Goal: Task Accomplishment & Management: Manage account settings

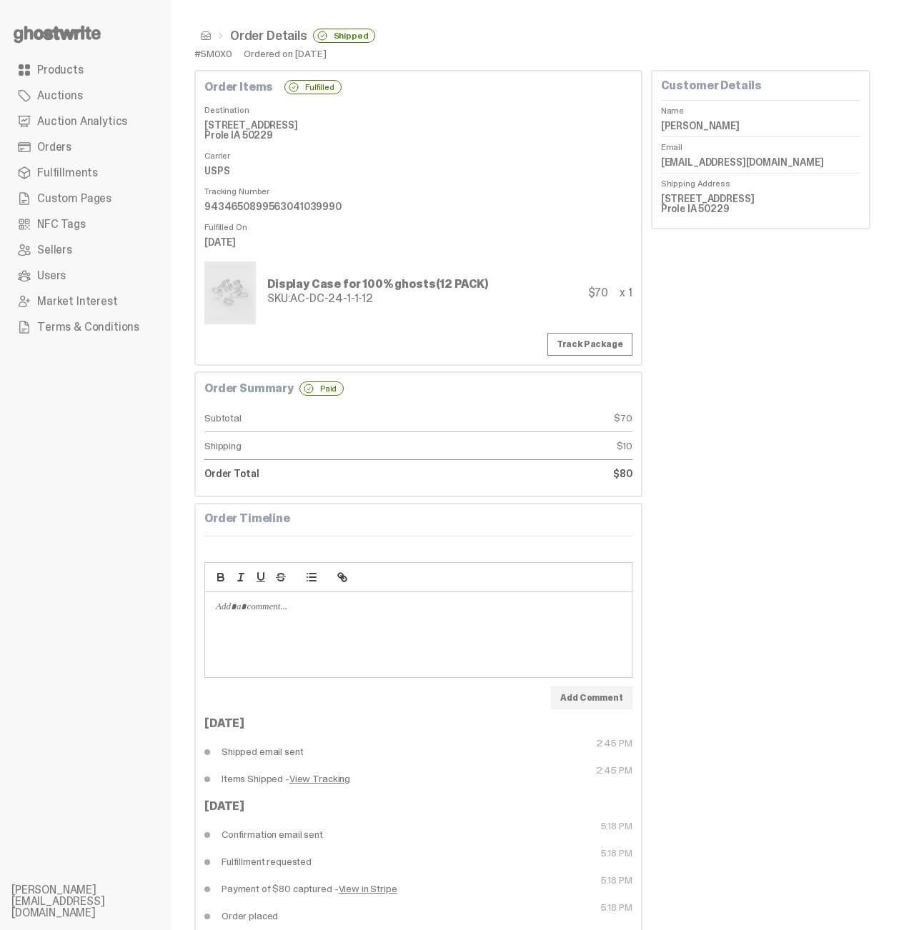
click at [66, 110] on link "Auction Analytics" at bounding box center [85, 122] width 149 height 26
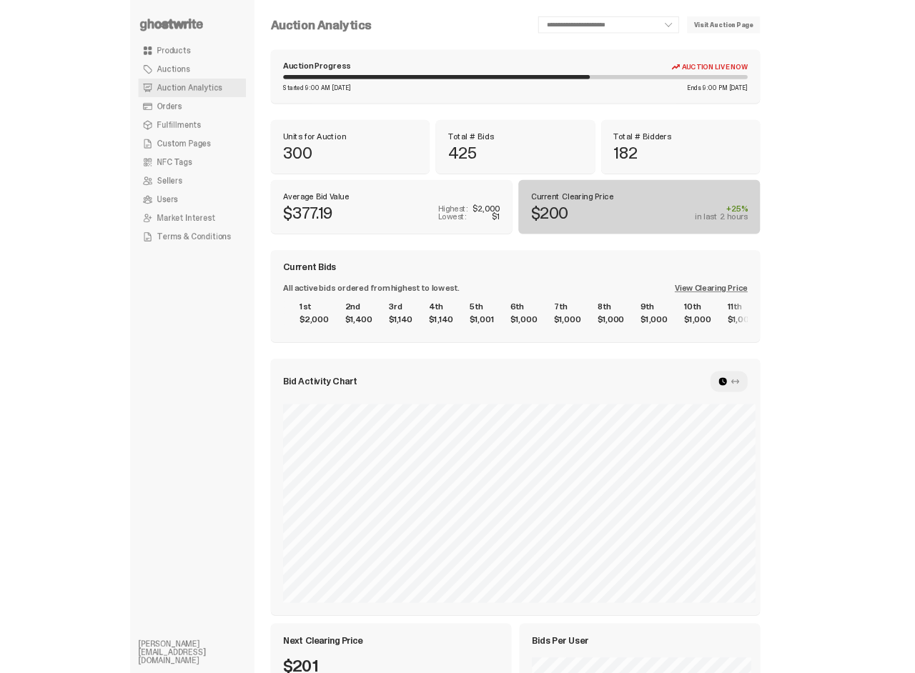
scroll to position [221, 0]
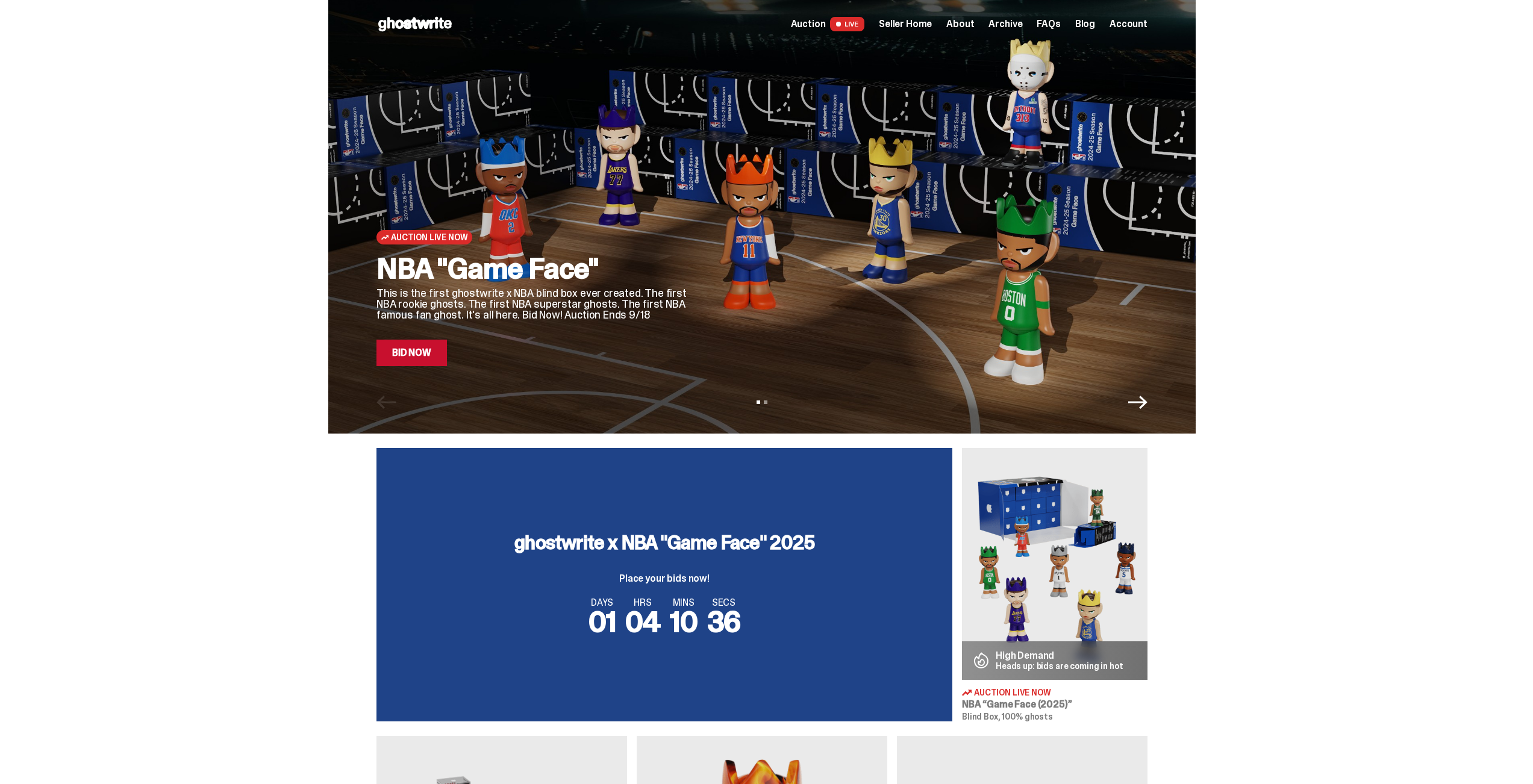
click at [1124, 25] on span "Account" at bounding box center [1128, 24] width 38 height 9
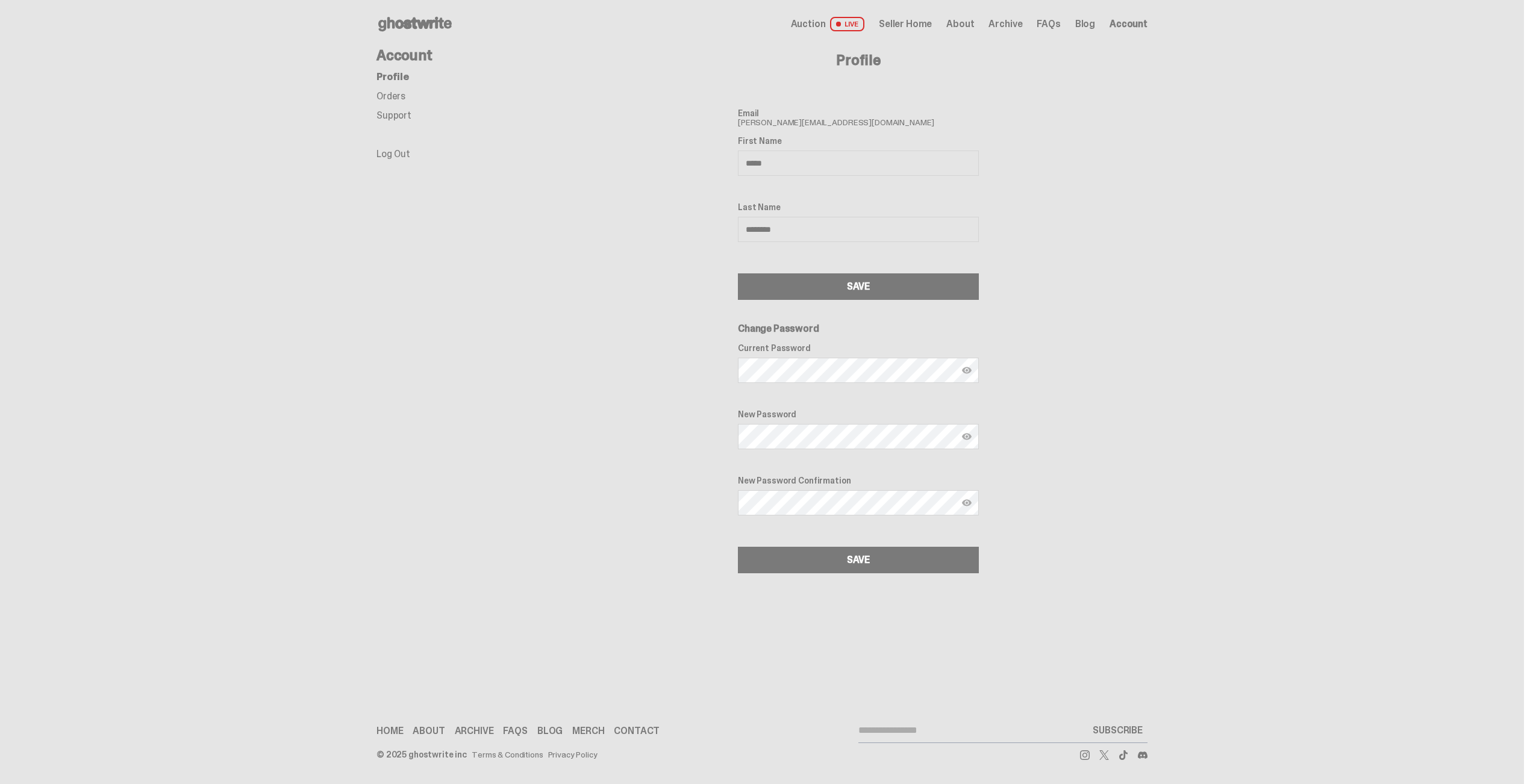
click at [379, 157] on main "Something went wrong! Hang in there while we get back on track Account Profile …" at bounding box center [762, 310] width 1525 height 525
click at [382, 155] on link "Log Out" at bounding box center [394, 153] width 34 height 13
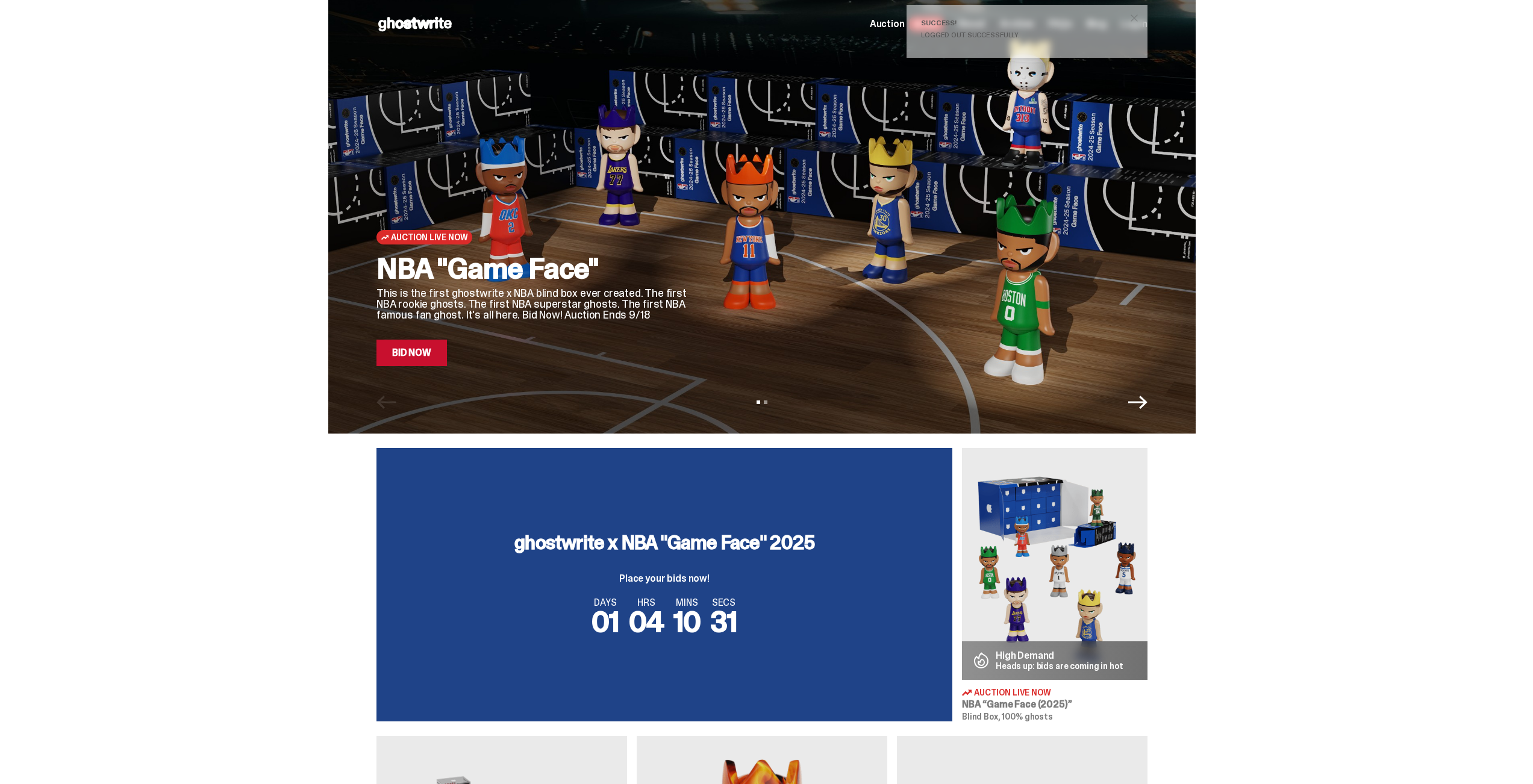
click at [1141, 14] on span "close" at bounding box center [1134, 18] width 12 height 12
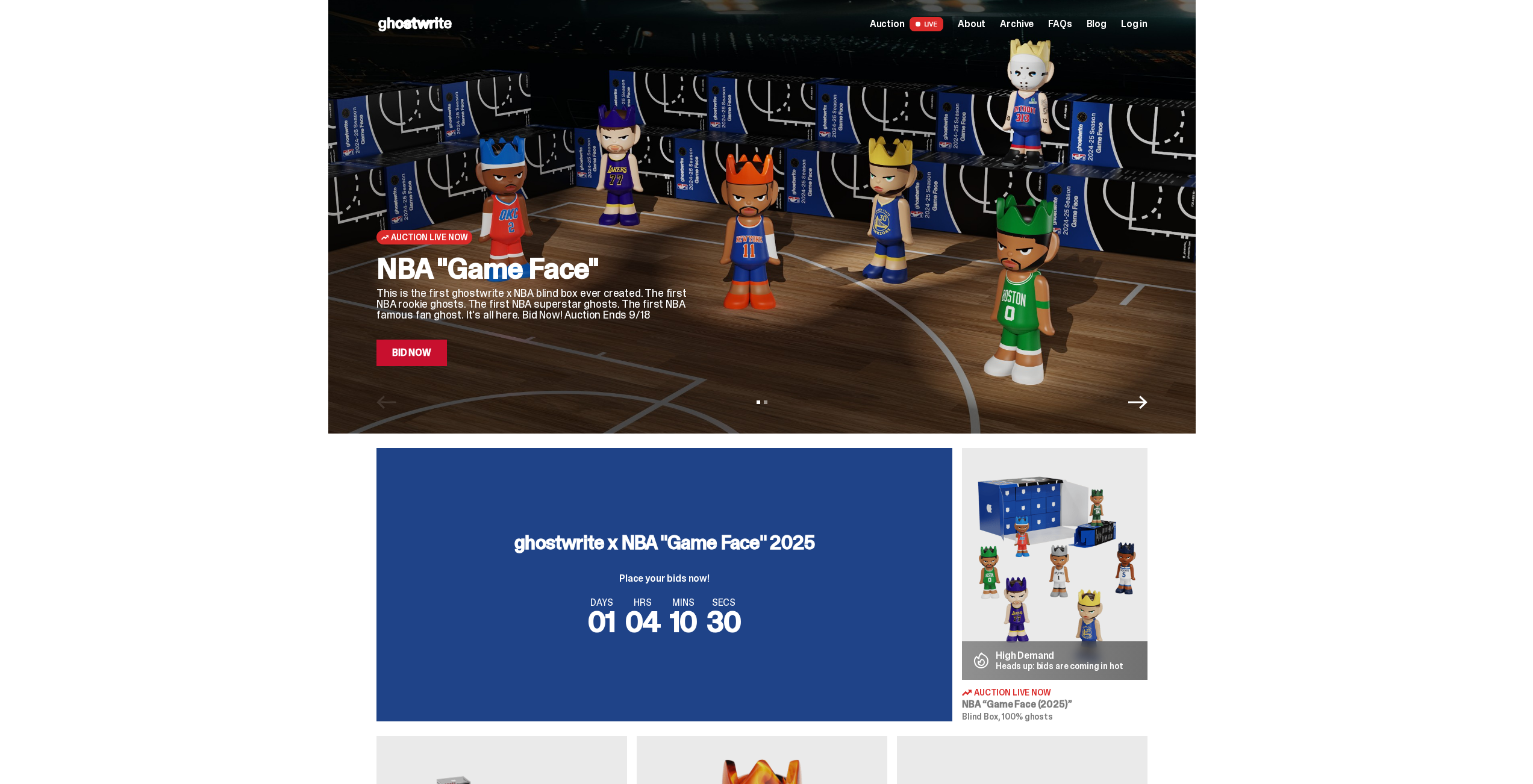
click at [1141, 24] on span "Log in" at bounding box center [1134, 24] width 26 height 9
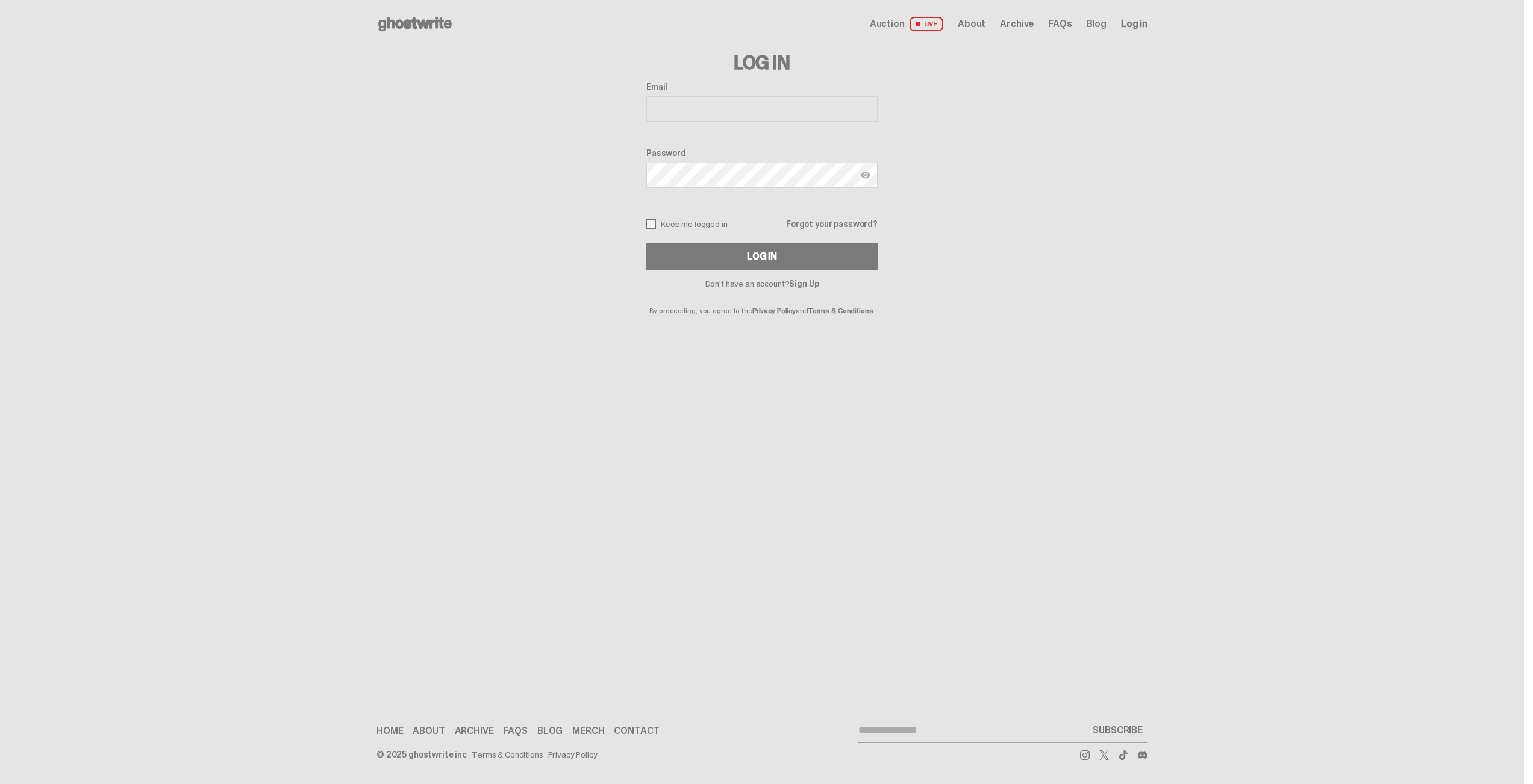
click at [851, 227] on link "Forgot your password?" at bounding box center [831, 224] width 92 height 8
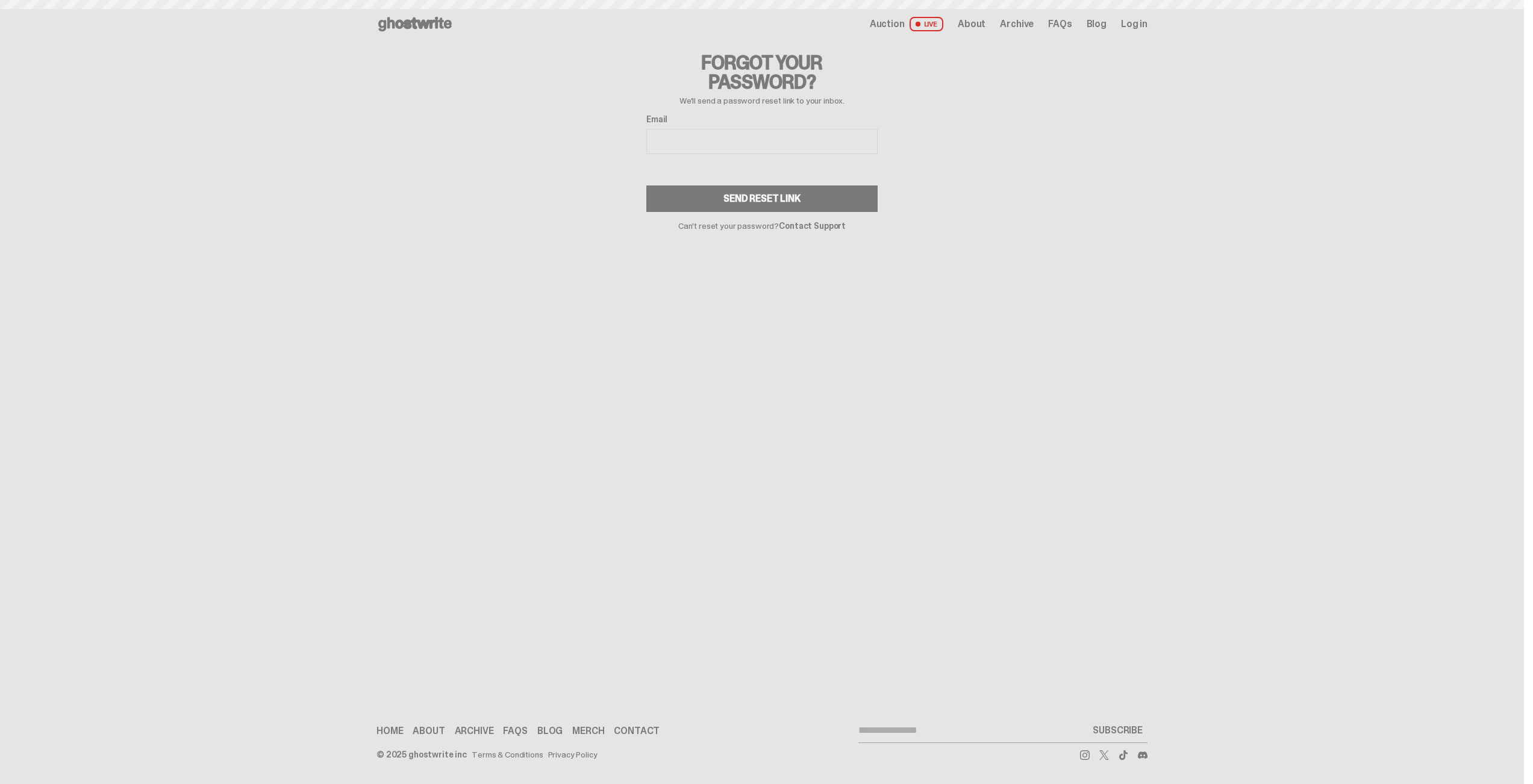
click at [772, 158] on div "Email Send Reset Link" at bounding box center [762, 164] width 231 height 98
click at [755, 142] on input "Email" at bounding box center [762, 142] width 231 height 25
type input "**********"
click at [758, 194] on div "Send Reset Link" at bounding box center [761, 198] width 77 height 9
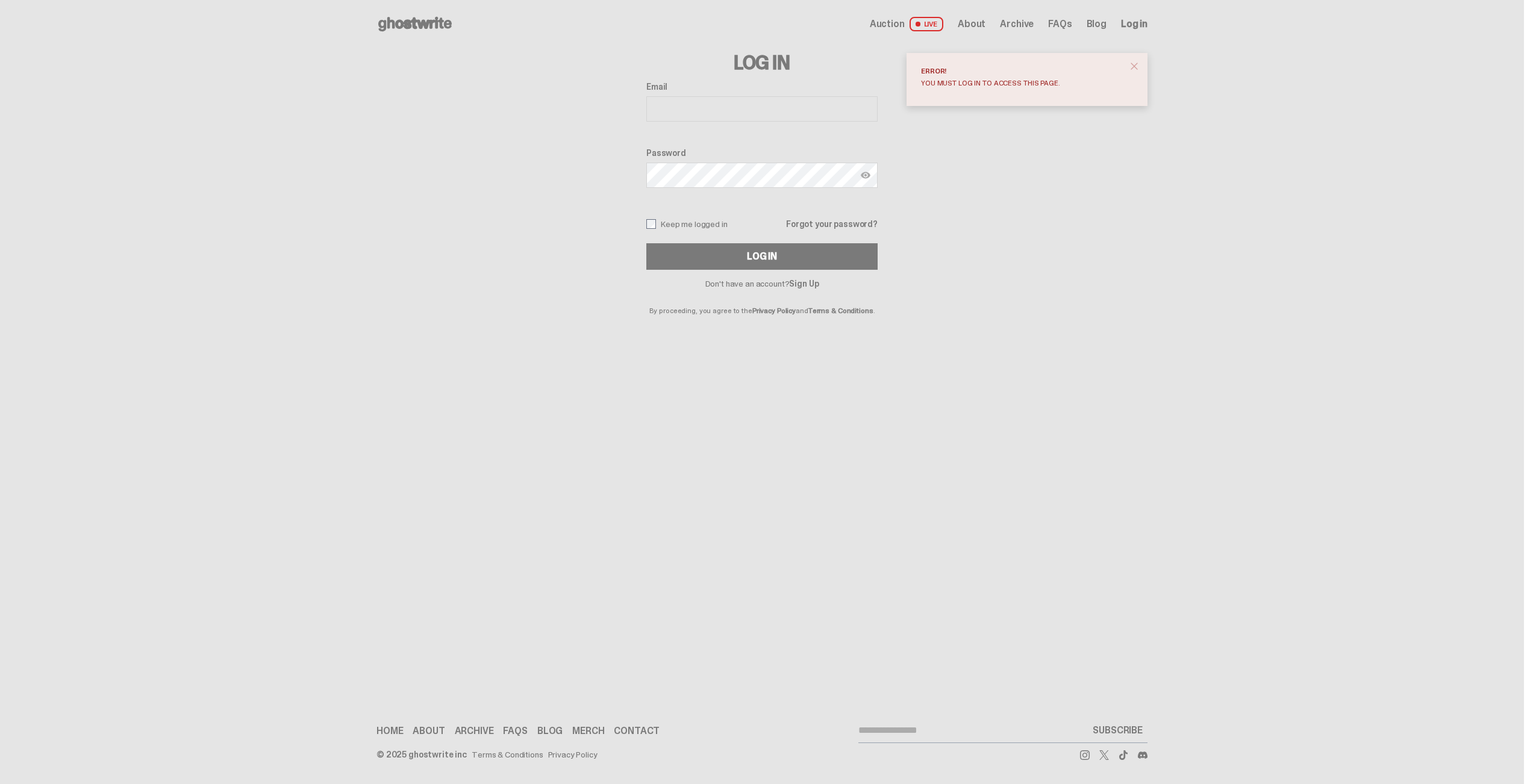
click at [873, 127] on div "Email Password Keep me logged in Forgot your password? Log In" at bounding box center [762, 175] width 231 height 188
click at [783, 109] on input "Email" at bounding box center [762, 109] width 231 height 25
type input "**********"
click at [647, 244] on button "Log In" at bounding box center [762, 256] width 231 height 26
